Goal: Complete application form

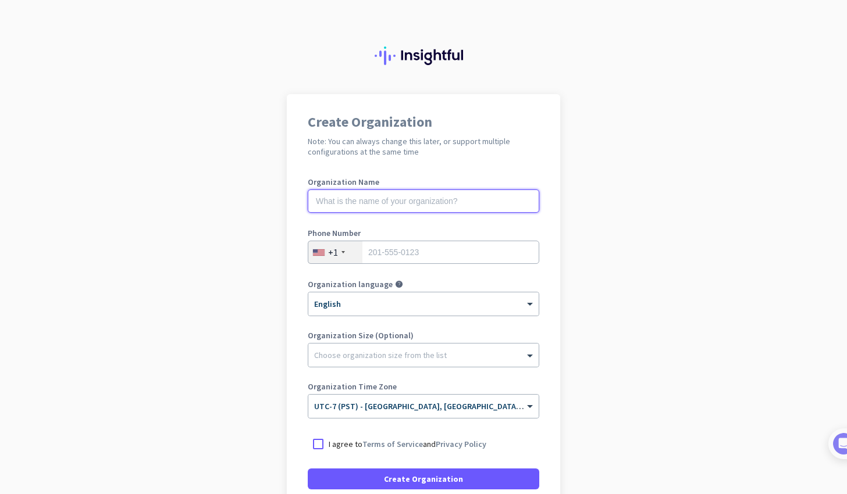
click at [341, 204] on input "text" at bounding box center [423, 201] width 231 height 23
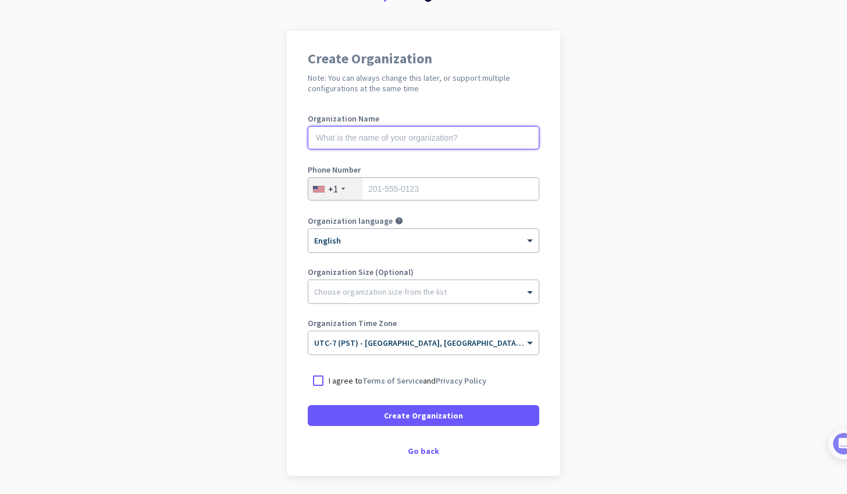
scroll to position [67, 0]
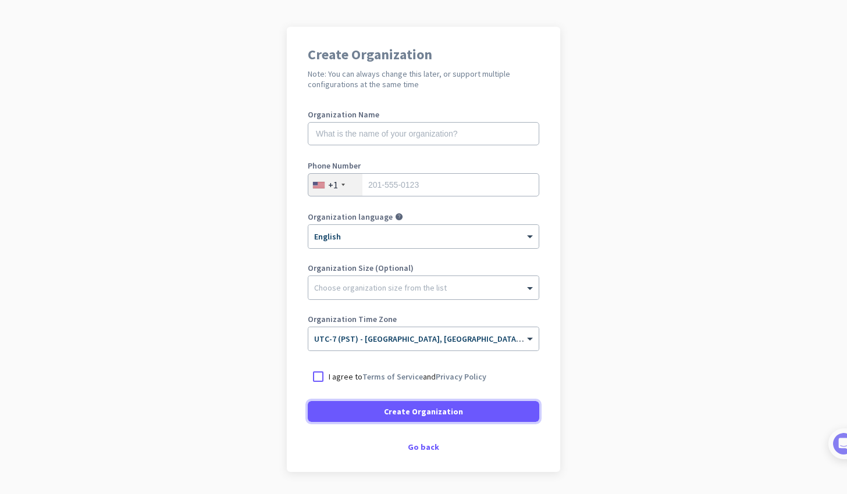
click at [331, 416] on span at bounding box center [423, 412] width 231 height 28
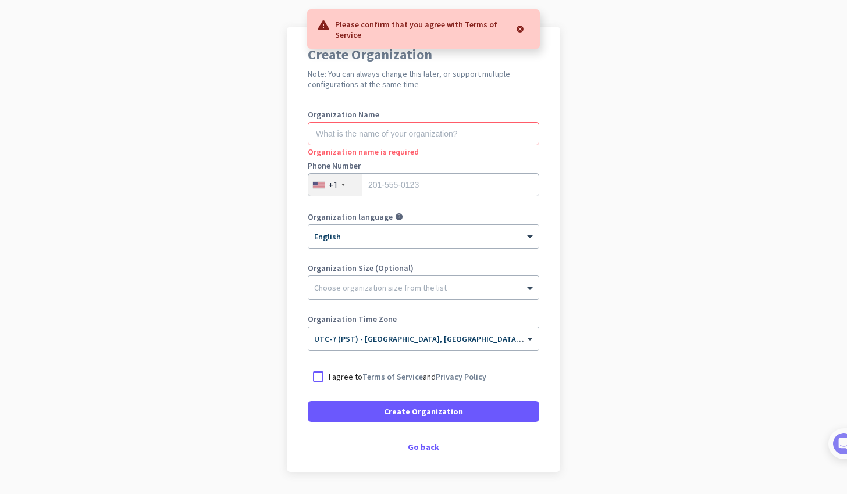
click at [310, 373] on div at bounding box center [318, 376] width 21 height 21
click at [321, 413] on span at bounding box center [423, 412] width 231 height 28
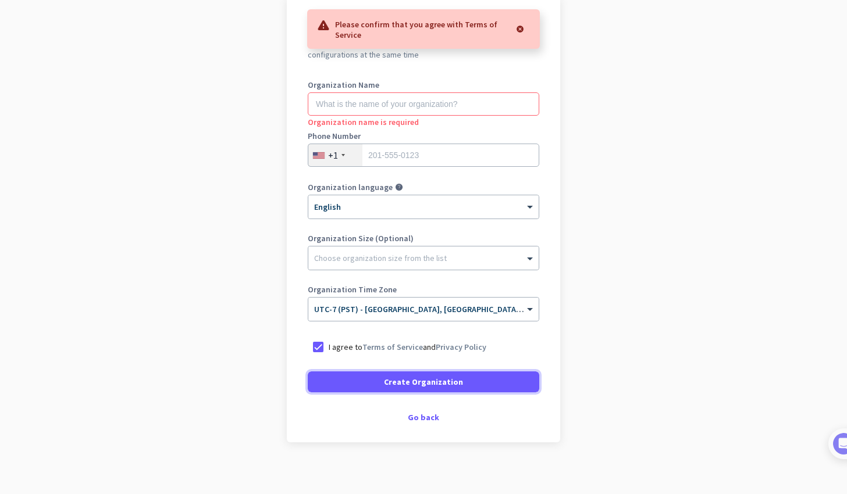
scroll to position [104, 0]
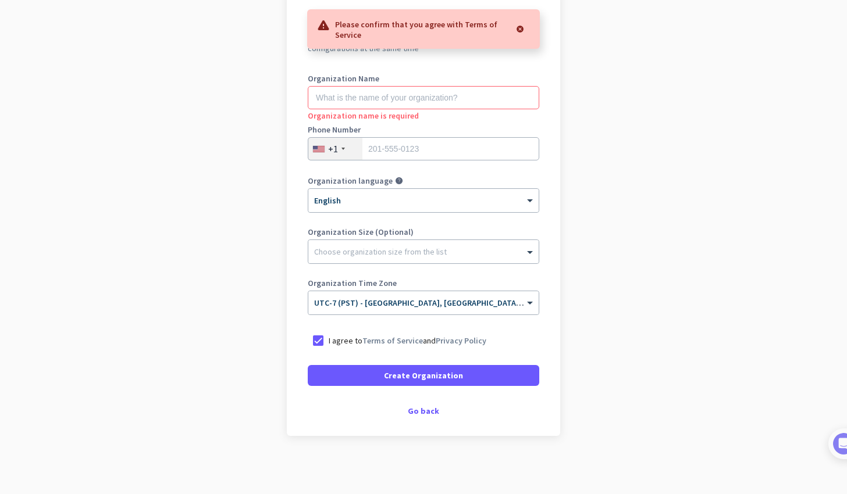
click at [322, 299] on input "text" at bounding box center [411, 299] width 195 height 9
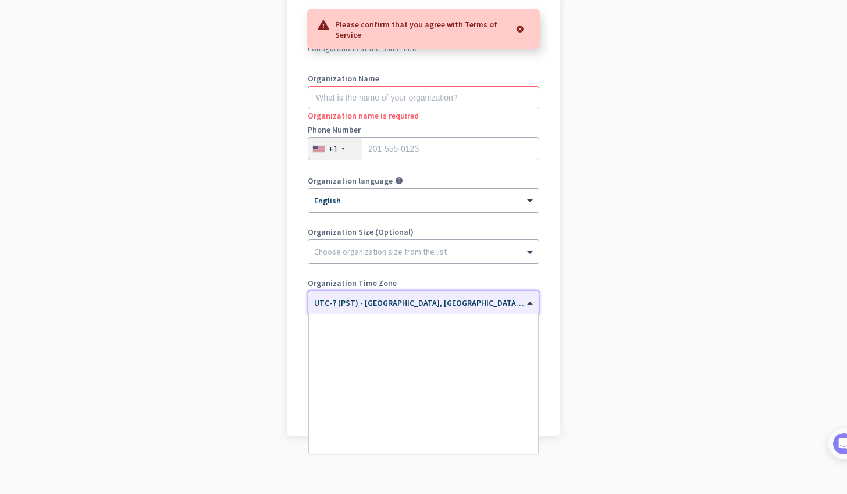
scroll to position [249, 0]
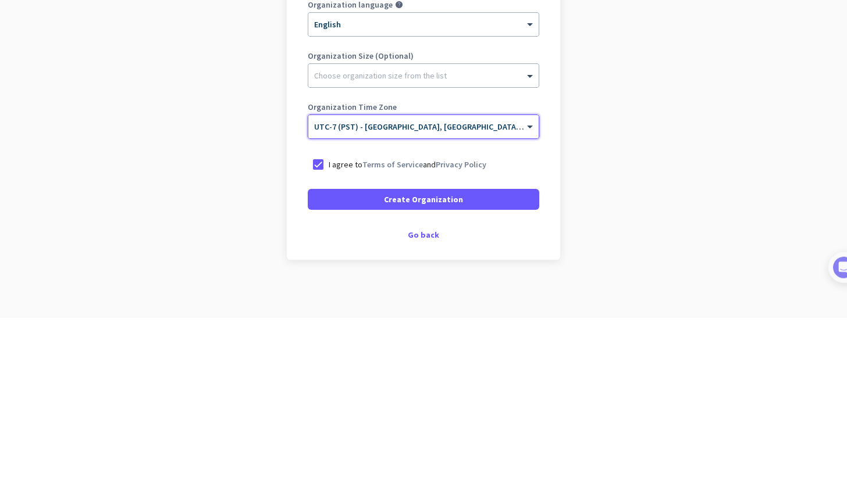
click at [231, 326] on app-onboarding-organization "Create Organization Note: You can always change this later, or support multiple…" at bounding box center [423, 243] width 847 height 504
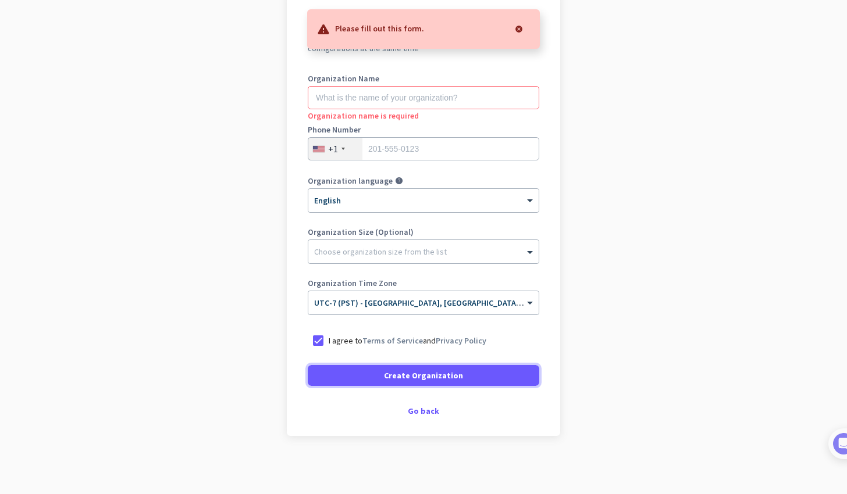
click at [346, 379] on span at bounding box center [423, 376] width 231 height 28
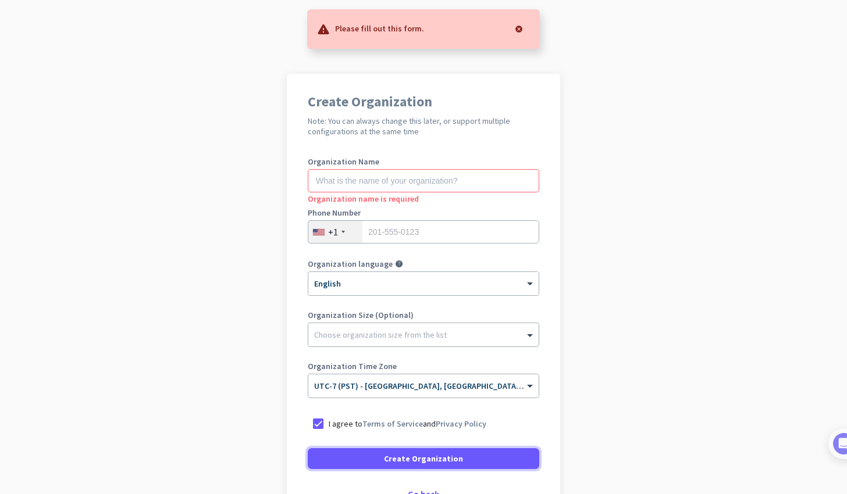
scroll to position [0, 0]
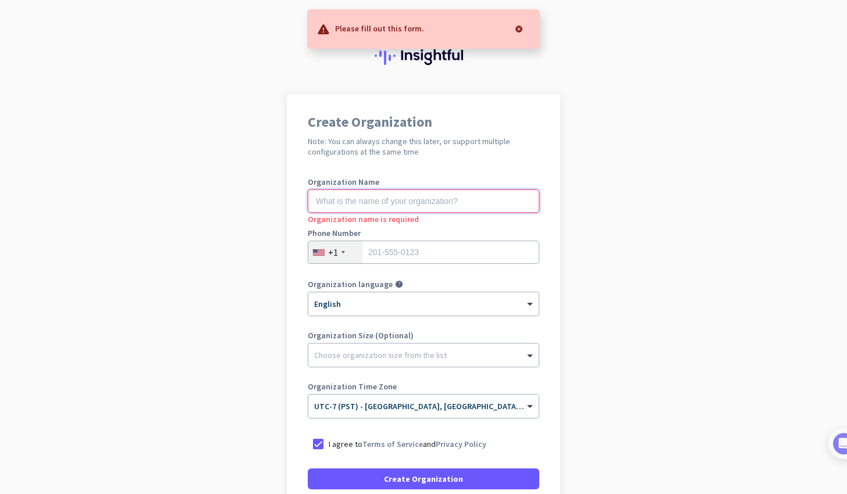
click at [322, 200] on input "text" at bounding box center [423, 201] width 231 height 23
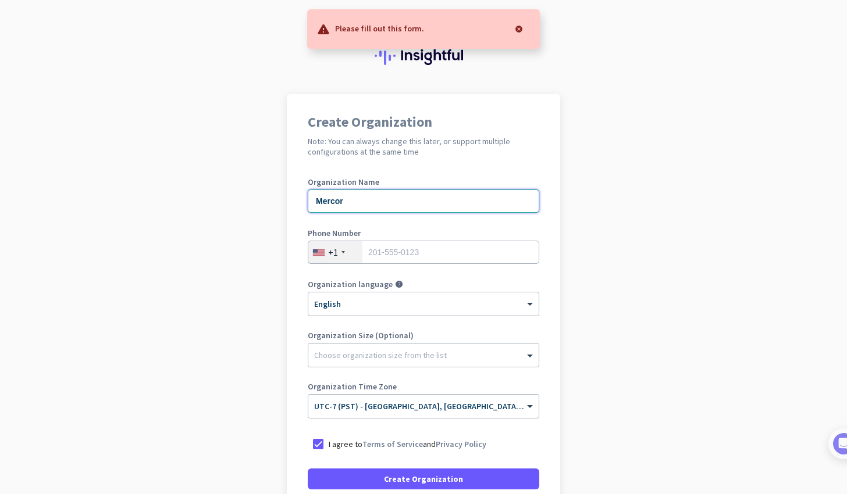
type input "Mercor"
click at [394, 475] on span "Create Organization" at bounding box center [423, 479] width 79 height 12
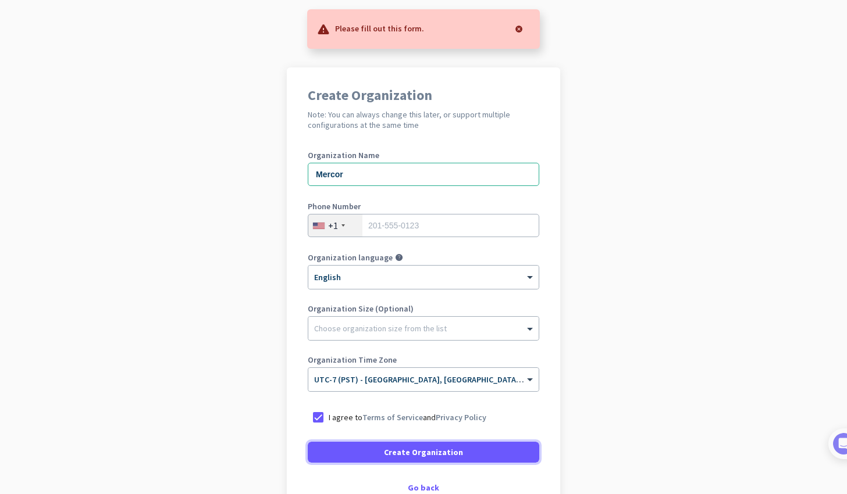
scroll to position [66, 0]
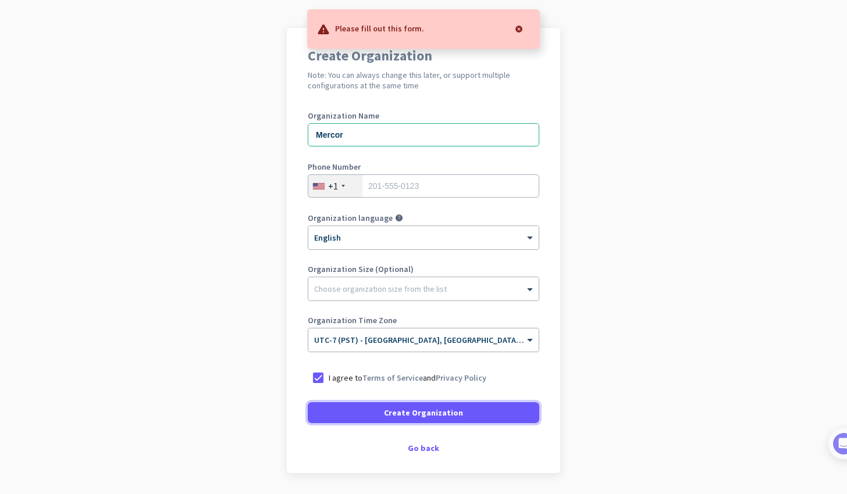
click at [339, 414] on span at bounding box center [423, 413] width 231 height 28
click at [324, 288] on div at bounding box center [423, 286] width 230 height 12
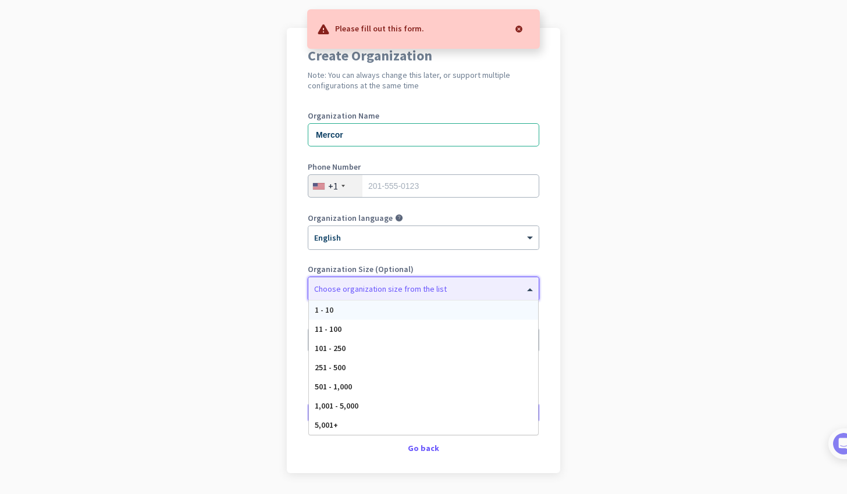
click at [233, 272] on app-onboarding-organization "Create Organization Note: You can always change this later, or support multiple…" at bounding box center [423, 280] width 847 height 504
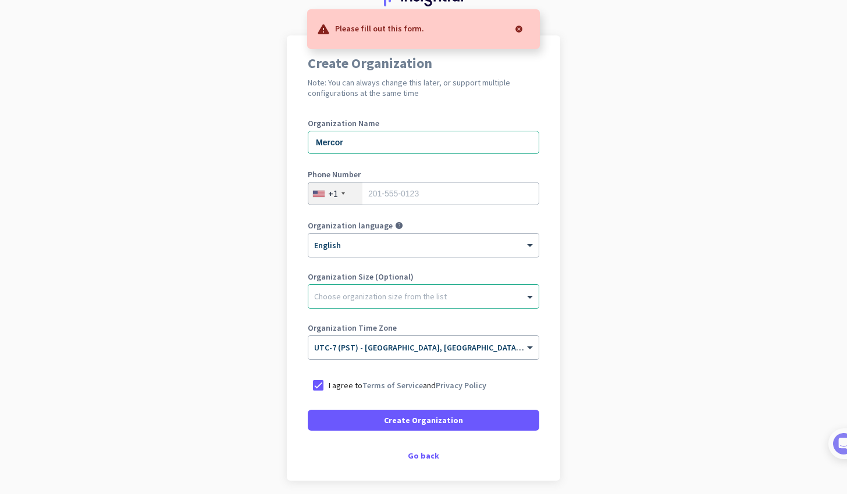
scroll to position [104, 0]
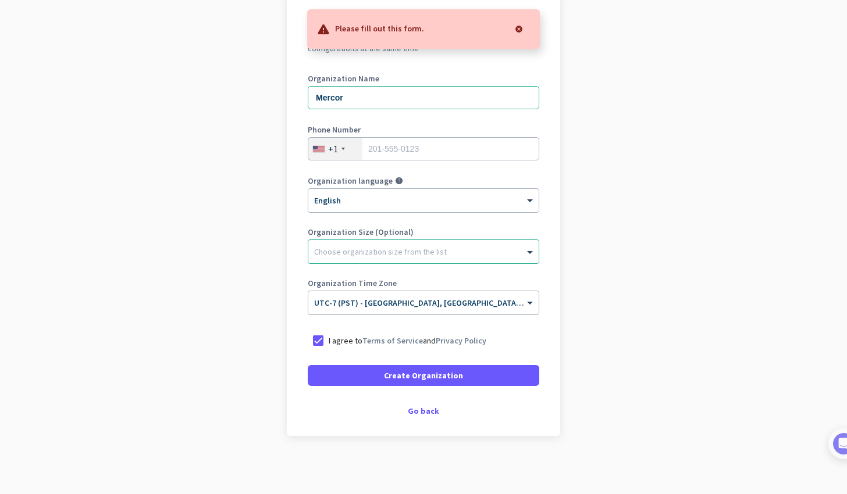
click at [420, 411] on div "Go back" at bounding box center [423, 411] width 231 height 8
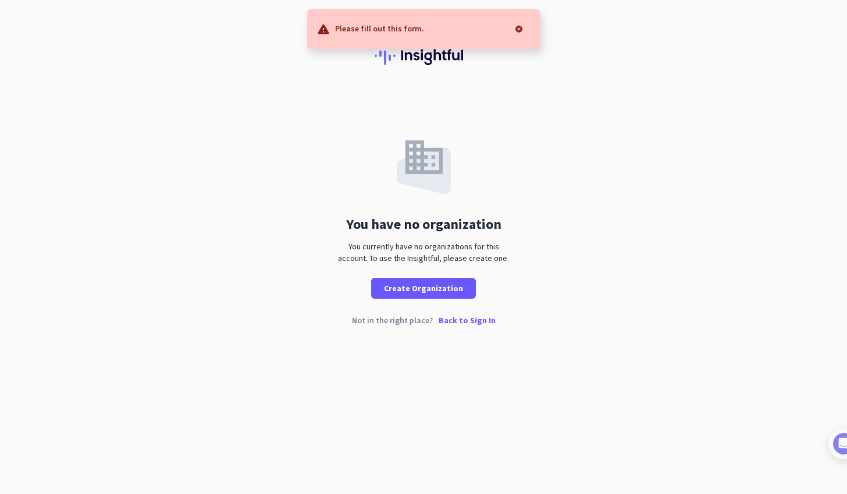
click at [522, 31] on div at bounding box center [518, 28] width 23 height 23
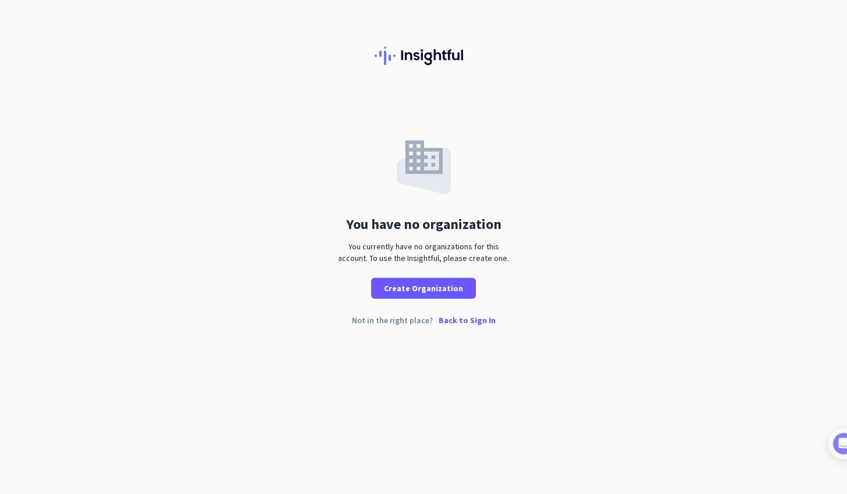
click at [402, 51] on img at bounding box center [424, 56] width 98 height 19
click at [456, 322] on p "Back to Sign In" at bounding box center [466, 320] width 57 height 8
